Goal: Check status: Check status

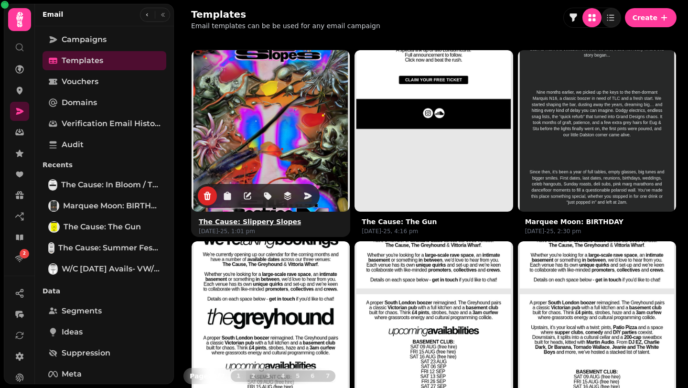
click at [294, 116] on img at bounding box center [271, 130] width 238 height 238
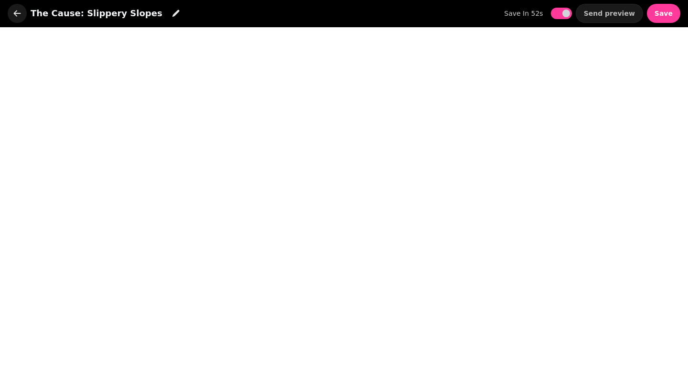
click at [20, 9] on icon "button" at bounding box center [17, 14] width 10 height 10
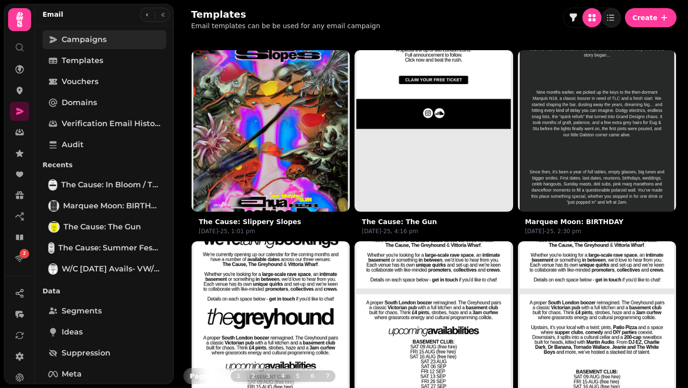
click at [82, 42] on span "Campaigns" at bounding box center [84, 39] width 45 height 11
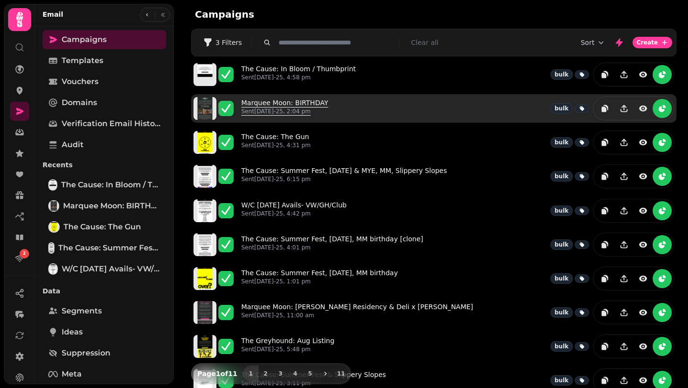
click at [298, 103] on link "Marquee Moon: BIRTHDAY Sent 15th Aug-25, 2:04 pm" at bounding box center [284, 108] width 87 height 21
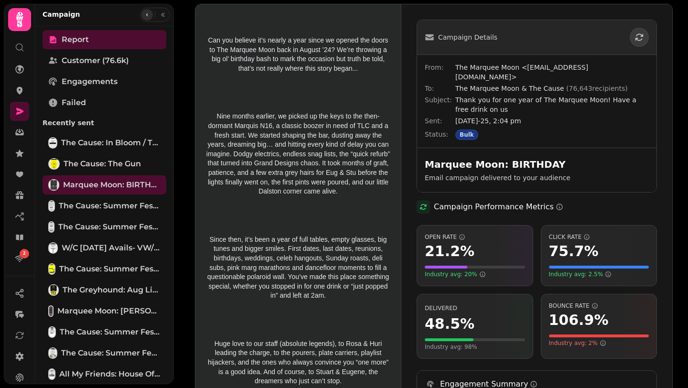
click at [144, 14] on icon "button" at bounding box center [147, 15] width 6 height 6
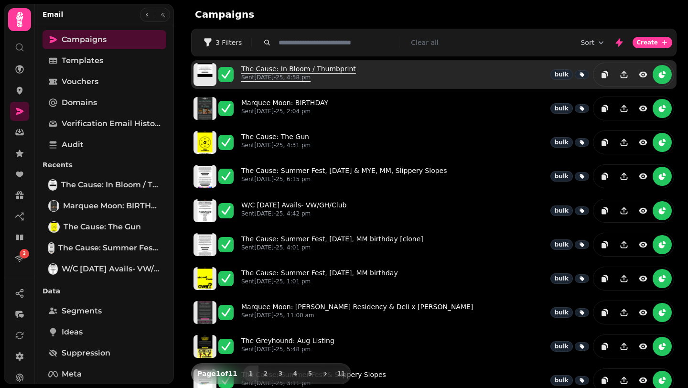
click at [315, 67] on link "The Cause: In Bloom / Thumbprint Sent 20th Aug-25, 4:58 pm" at bounding box center [298, 74] width 115 height 21
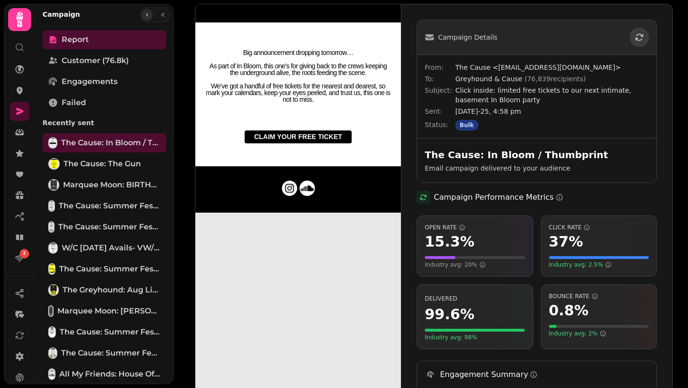
click at [148, 16] on icon "button" at bounding box center [147, 15] width 6 height 6
